Goal: Navigation & Orientation: Find specific page/section

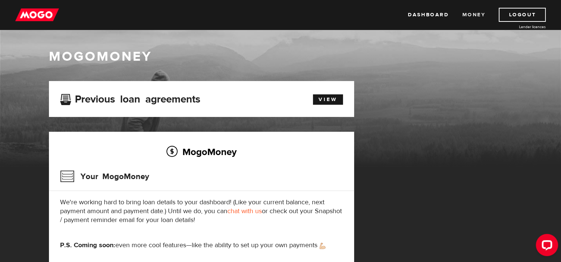
click at [468, 19] on link "Money" at bounding box center [473, 15] width 23 height 14
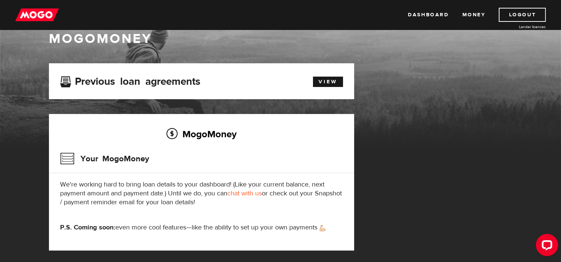
scroll to position [15, 0]
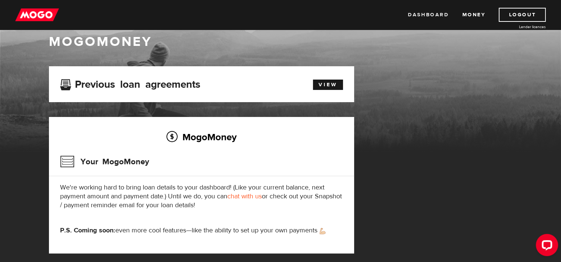
click at [441, 16] on link "Dashboard" at bounding box center [428, 15] width 41 height 14
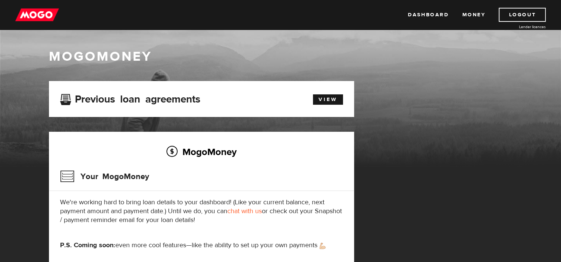
scroll to position [15, 0]
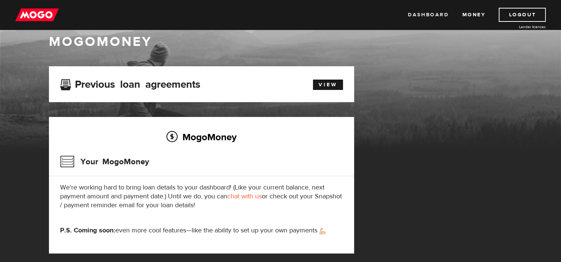
click at [431, 15] on link "Dashboard" at bounding box center [428, 15] width 41 height 14
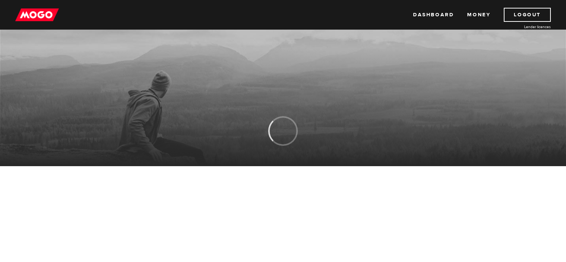
click at [458, 257] on body "Dashboard Money Logout Lender licences Dashboard Money Logout Lender licences M…" at bounding box center [283, 131] width 566 height 262
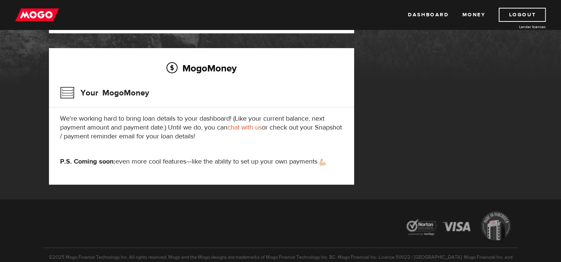
scroll to position [109, 0]
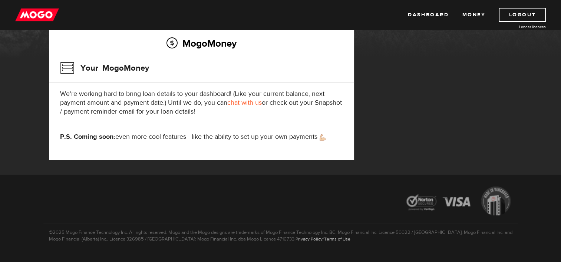
click at [438, 77] on div "MogoMoney Your MogoMoney application Expired Your MogoMoney credit decision has…" at bounding box center [280, 74] width 474 height 202
